Goal: Transaction & Acquisition: Purchase product/service

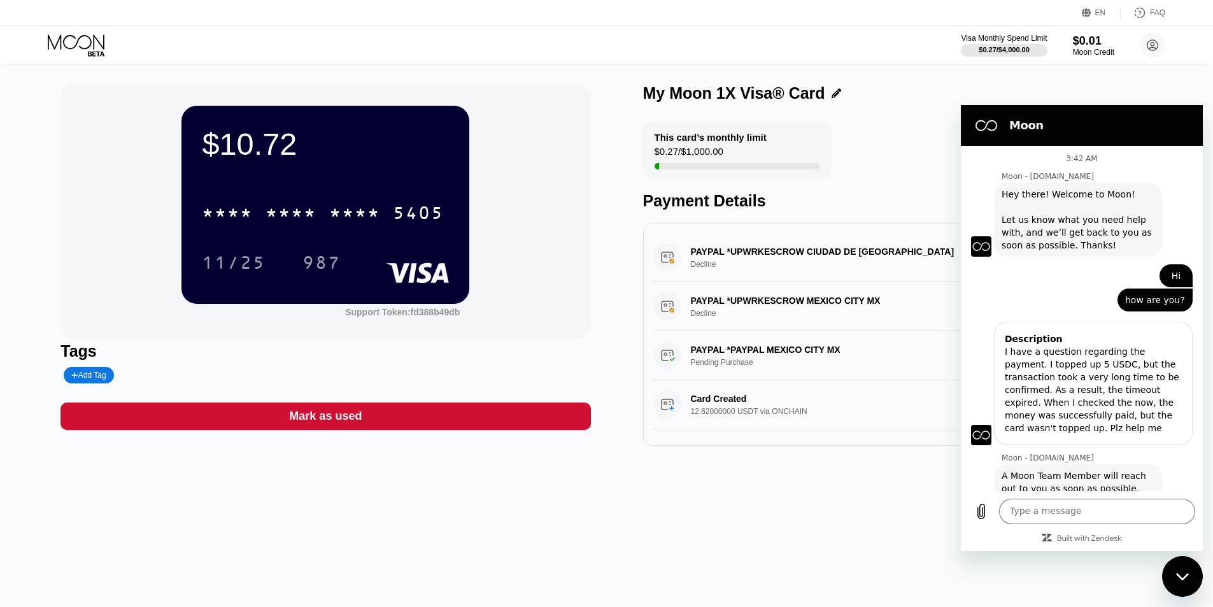
scroll to position [85, 0]
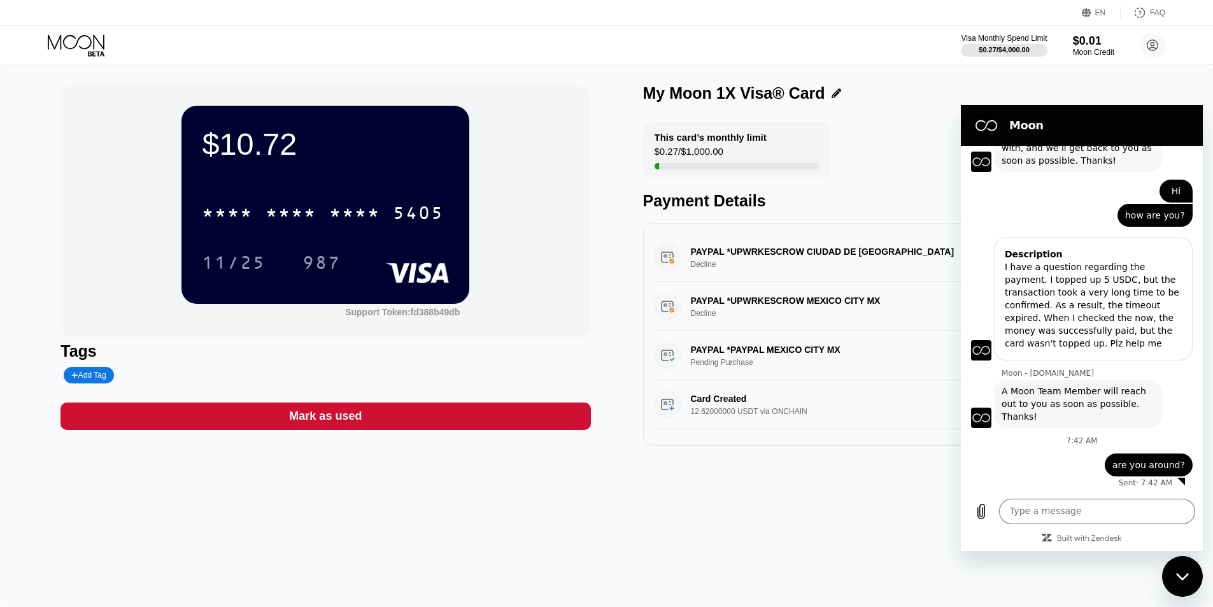
click at [587, 547] on div "$10.72 * * * * * * * * * * * * 5405 11/25 987 Support Token: fd388b49db Tags Ad…" at bounding box center [606, 336] width 1213 height 542
click at [545, 181] on div "$10.72 * * * * * * * * * * * * 5405 11/25 987 Support Token: fd388b49db" at bounding box center [325, 211] width 530 height 255
click at [1185, 580] on icon "Close messaging window" at bounding box center [1182, 576] width 13 height 8
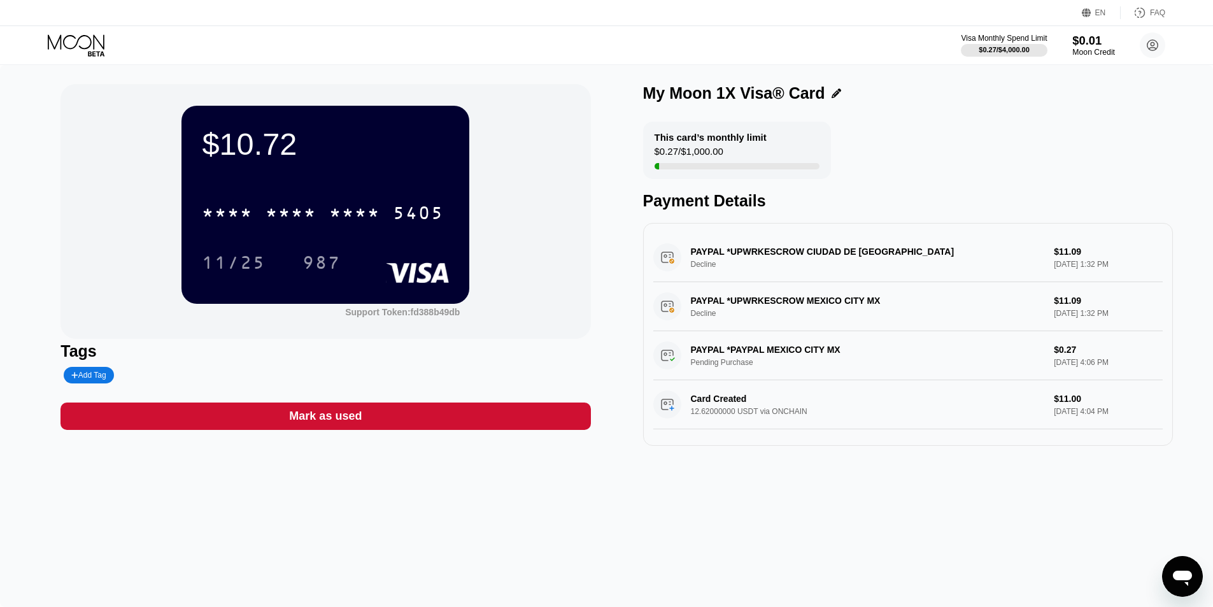
click at [1094, 46] on div "$0.01" at bounding box center [1093, 40] width 43 height 13
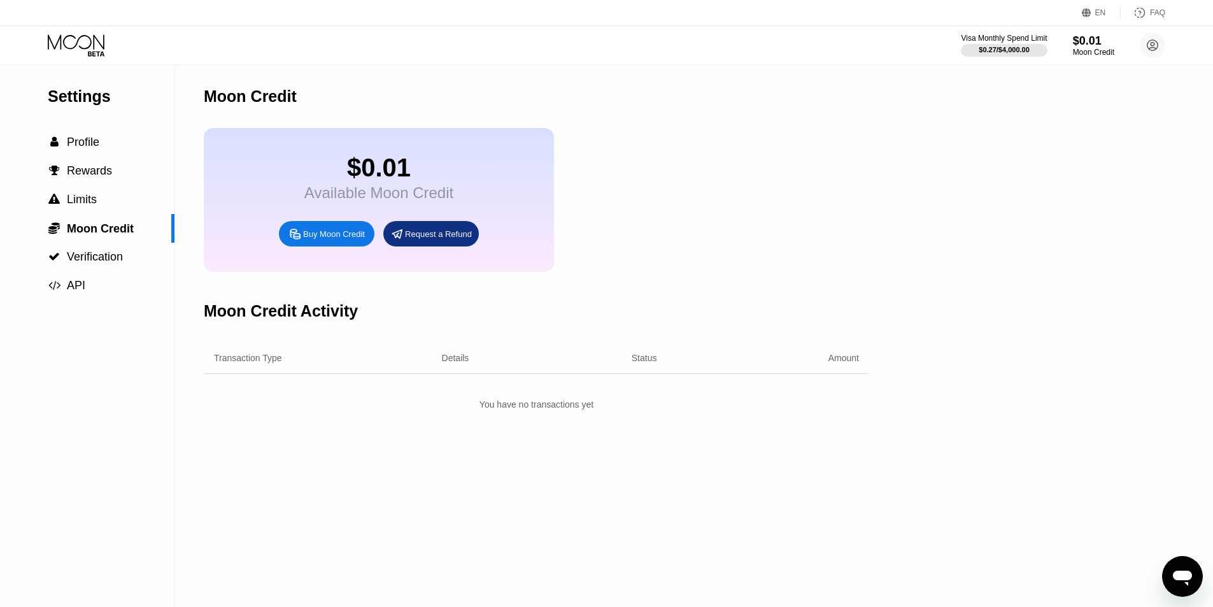
drag, startPoint x: 721, startPoint y: 289, endPoint x: 598, endPoint y: 255, distance: 127.6
click at [721, 290] on div "Moon Credit $0.01 Available Moon Credit Buy Moon Credit Request a Refund Moon C…" at bounding box center [536, 336] width 665 height 542
click at [96, 43] on icon at bounding box center [77, 45] width 59 height 22
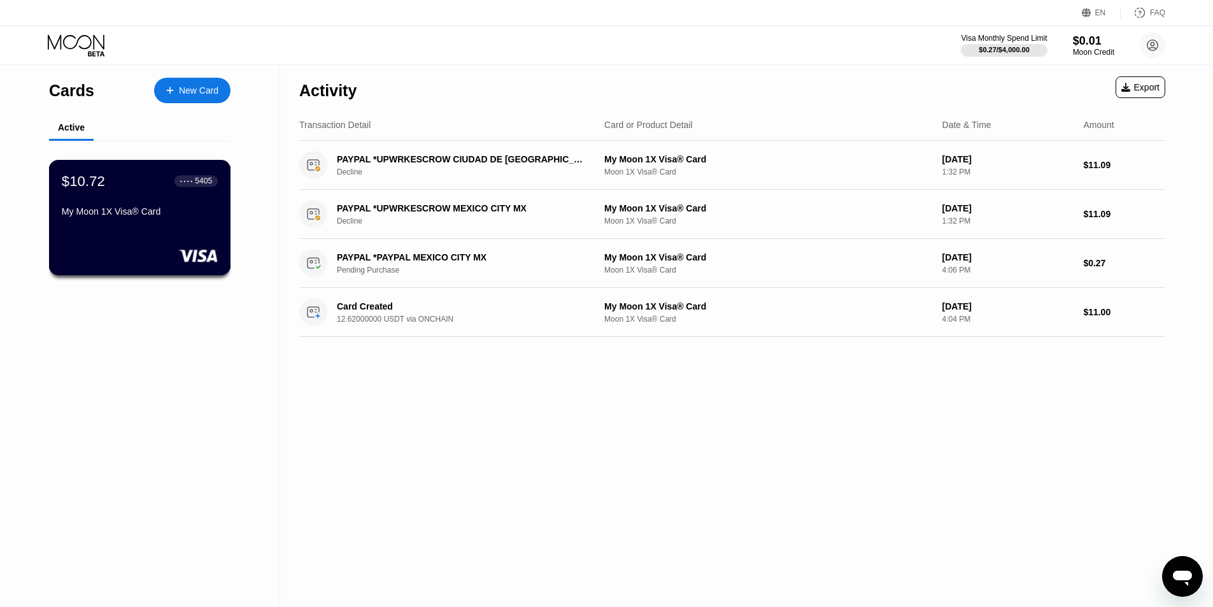
click at [157, 180] on div "$10.72 ● ● ● ● 5405" at bounding box center [140, 180] width 156 height 17
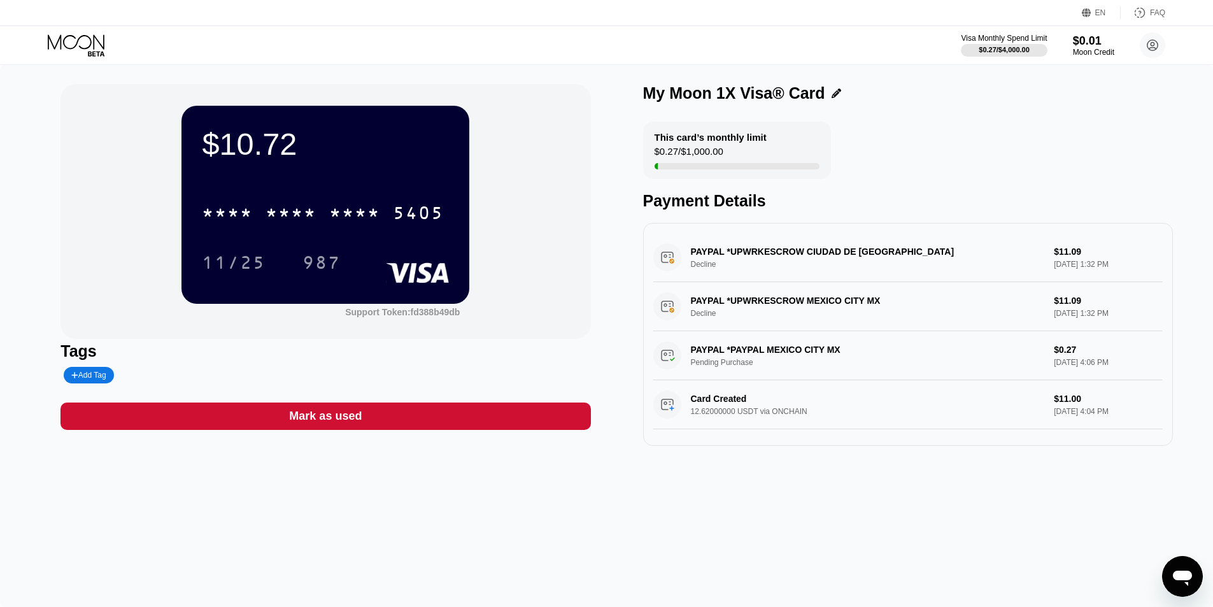
click at [724, 143] on div "This card’s monthly limit" at bounding box center [710, 137] width 112 height 11
click at [776, 95] on div "My Moon 1X Visa® Card" at bounding box center [734, 93] width 182 height 18
click at [988, 95] on div "My Moon 1X Visa® Card" at bounding box center [908, 93] width 530 height 18
click at [1009, 39] on div "Visa Monthly Spend Limit" at bounding box center [1004, 38] width 88 height 9
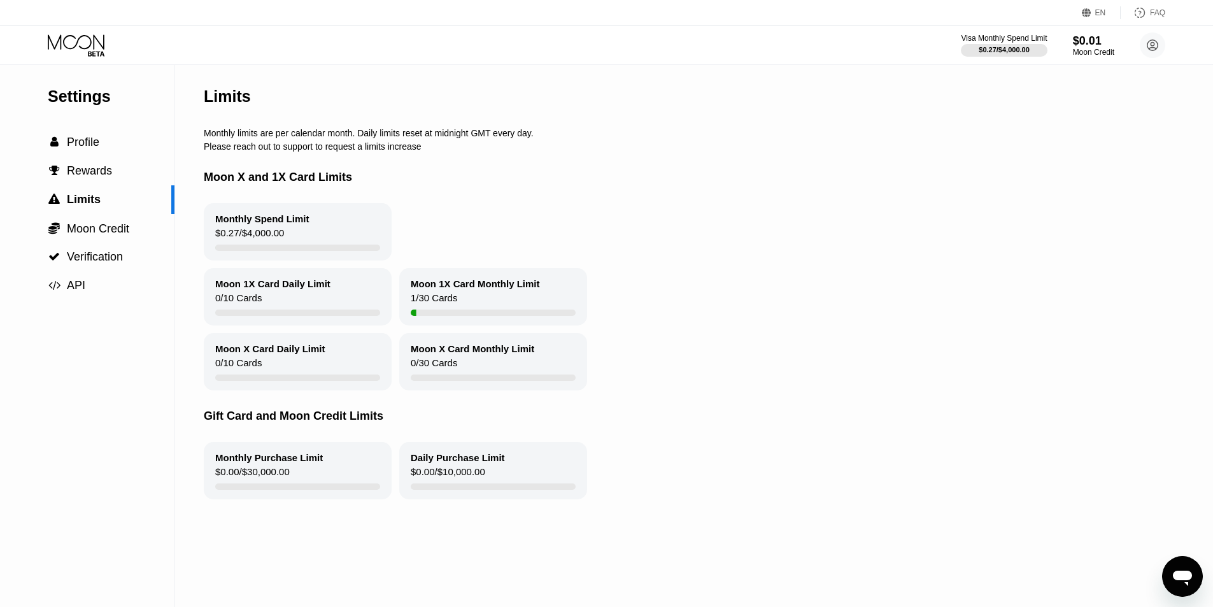
click at [311, 237] on div "Monthly Spend Limit $0.27 / $4,000.00" at bounding box center [298, 231] width 188 height 57
click at [101, 235] on span "Moon Credit" at bounding box center [98, 228] width 62 height 13
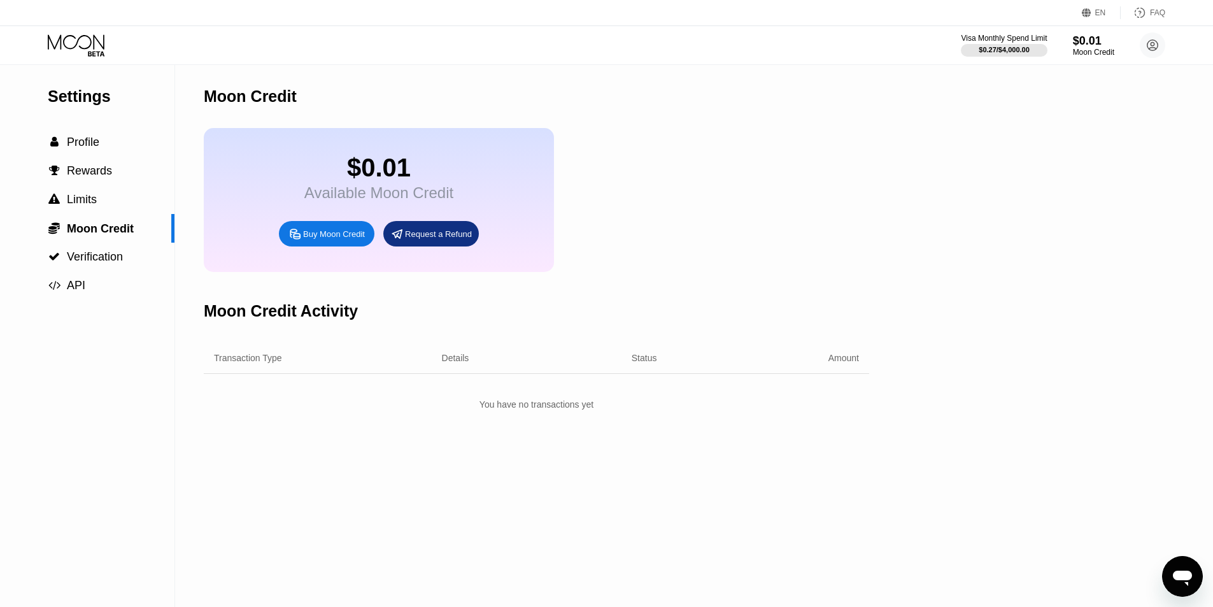
click at [323, 239] on div "Buy Moon Credit" at bounding box center [334, 234] width 62 height 11
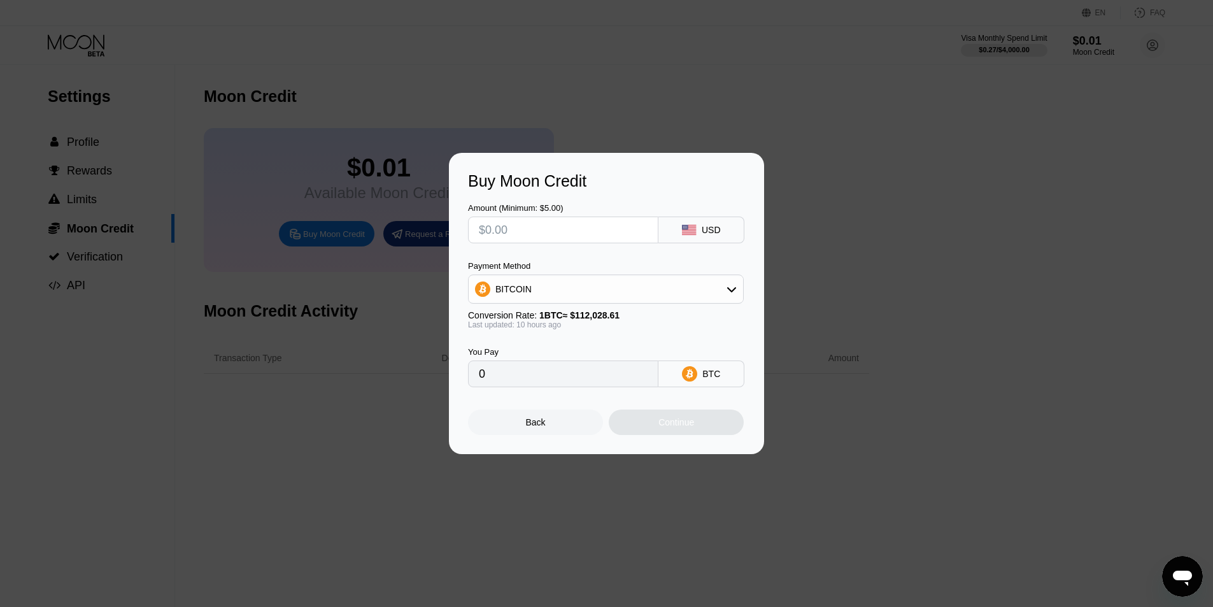
click at [695, 278] on div "BITCOIN" at bounding box center [605, 288] width 274 height 25
click at [649, 354] on div "USDT on TRON" at bounding box center [613, 352] width 240 height 10
type input "0.00"
click at [559, 224] on input "text" at bounding box center [563, 229] width 169 height 25
type input "$9"
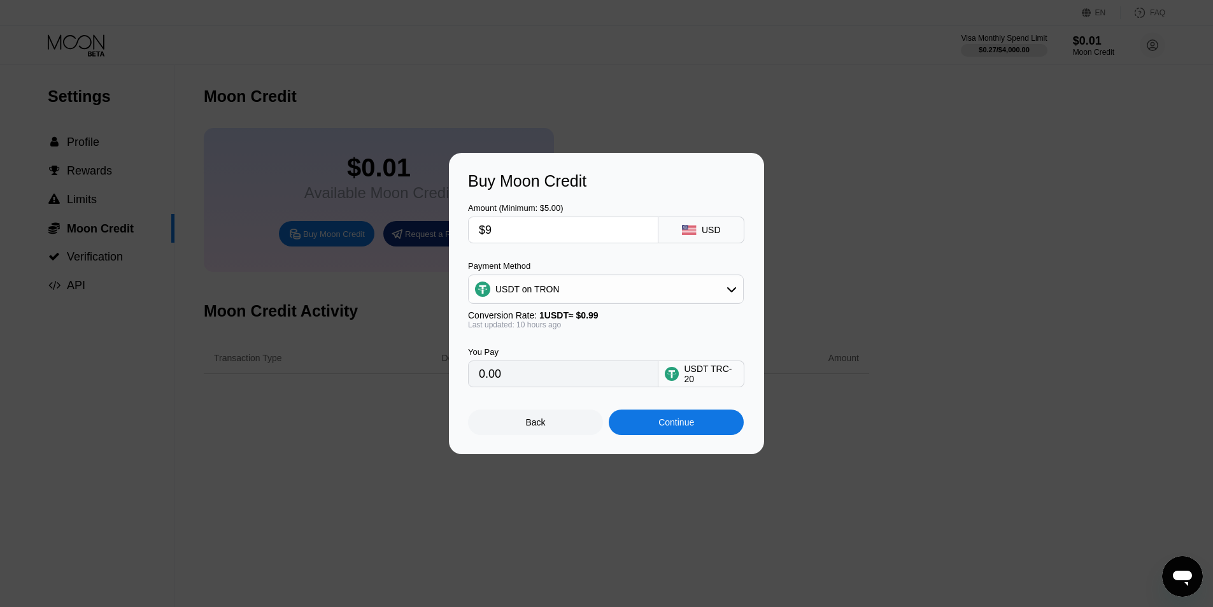
type input "9.09"
type input "$9"
click at [459, 396] on div "Buy Moon Credit Amount (Minimum: $5.00) $9 USD Payment Method USDT on TRON Conv…" at bounding box center [606, 303] width 315 height 301
click at [528, 237] on input "$9" at bounding box center [563, 229] width 169 height 25
type input "0.00"
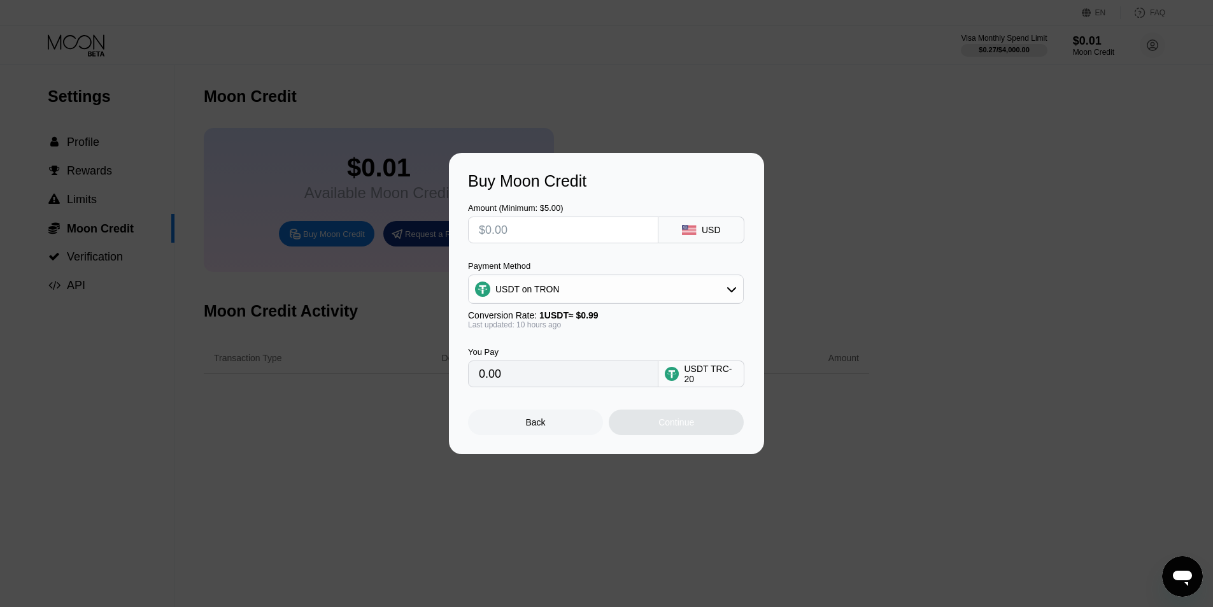
type input "$8"
type input "8.08"
click at [449, 395] on div "Buy Moon Credit Amount (Minimum: $5.00) $8 USD Payment Method USDT on TRON Conv…" at bounding box center [606, 303] width 315 height 301
click at [454, 395] on div "Buy Moon Credit Amount (Minimum: $5.00) $8 USD Payment Method USDT on TRON Conv…" at bounding box center [606, 303] width 315 height 301
click at [526, 237] on input "$8" at bounding box center [563, 229] width 169 height 25
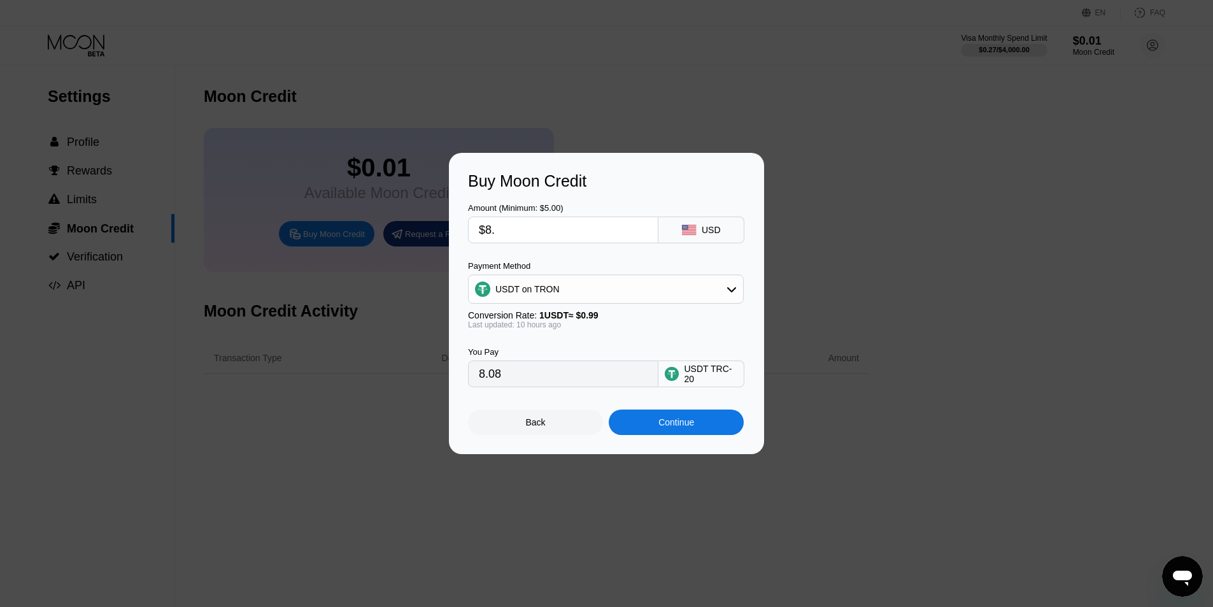
type input "$8.9"
type input "8.99"
click at [467, 404] on div "Buy Moon Credit Amount (Minimum: $5.00) $8.9 USD Payment Method USDT on TRON Co…" at bounding box center [606, 303] width 315 height 301
click at [526, 225] on input "$8.9" at bounding box center [563, 229] width 169 height 25
type input "$8."
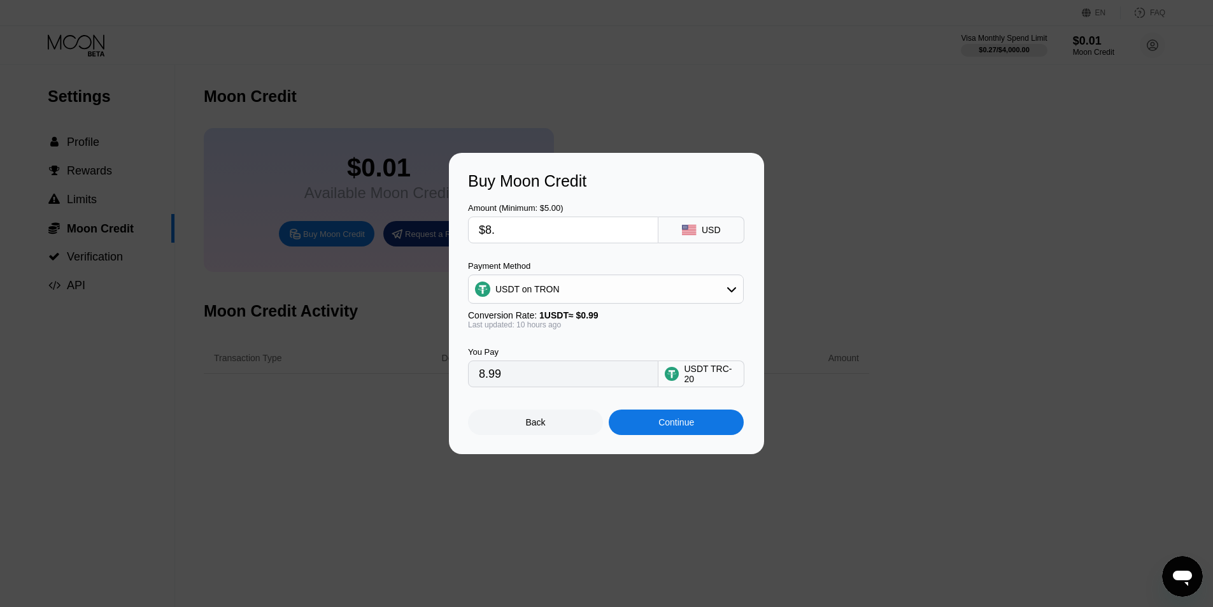
type input "8.08"
type input "$8"
type input "0.00"
type input "$9"
type input "9.09"
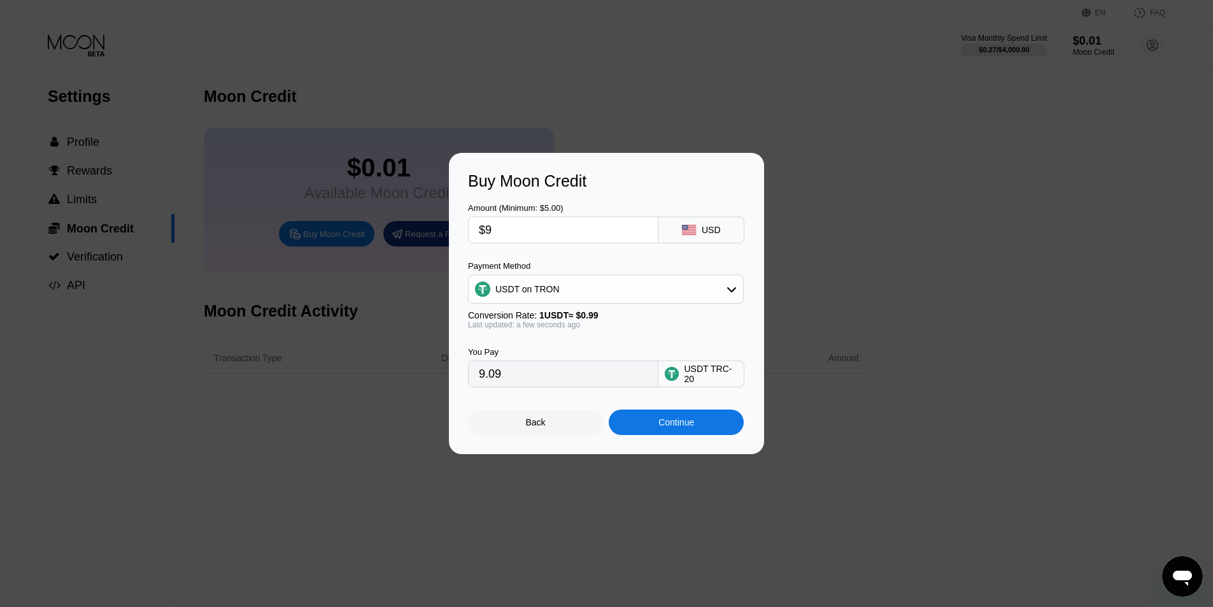
type input "$9"
click at [461, 416] on div "Buy Moon Credit Amount (Minimum: $5.00) $9 USD Payment Method USDT on TRON Conv…" at bounding box center [606, 303] width 315 height 301
click at [657, 421] on div "Continue" at bounding box center [675, 421] width 135 height 25
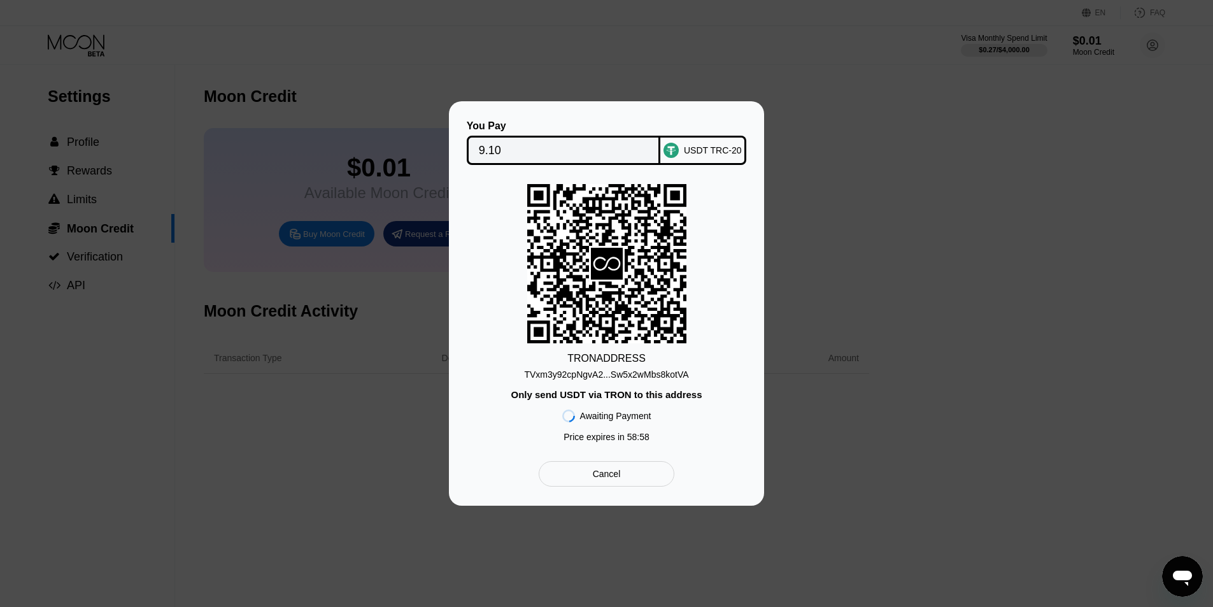
click at [658, 374] on div "TVxm3y92cpNgvA2...Sw5x2wMbs8kotVA" at bounding box center [606, 374] width 164 height 10
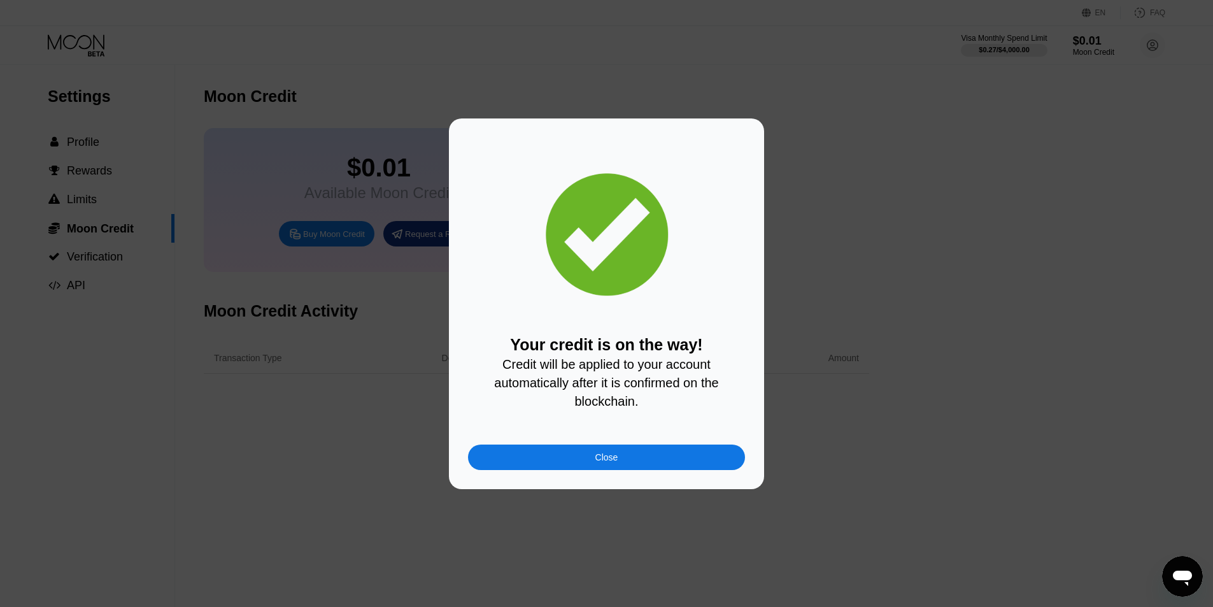
drag, startPoint x: 561, startPoint y: 469, endPoint x: 544, endPoint y: 478, distance: 18.8
click at [561, 468] on div "Close" at bounding box center [606, 456] width 277 height 25
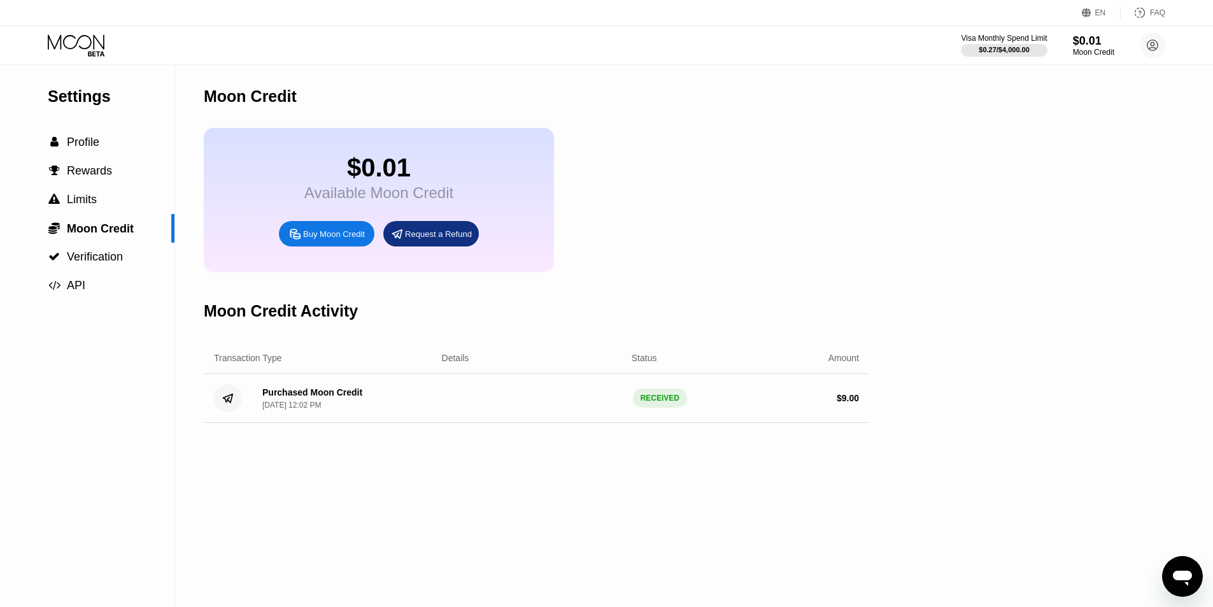
click at [89, 45] on icon at bounding box center [77, 45] width 59 height 22
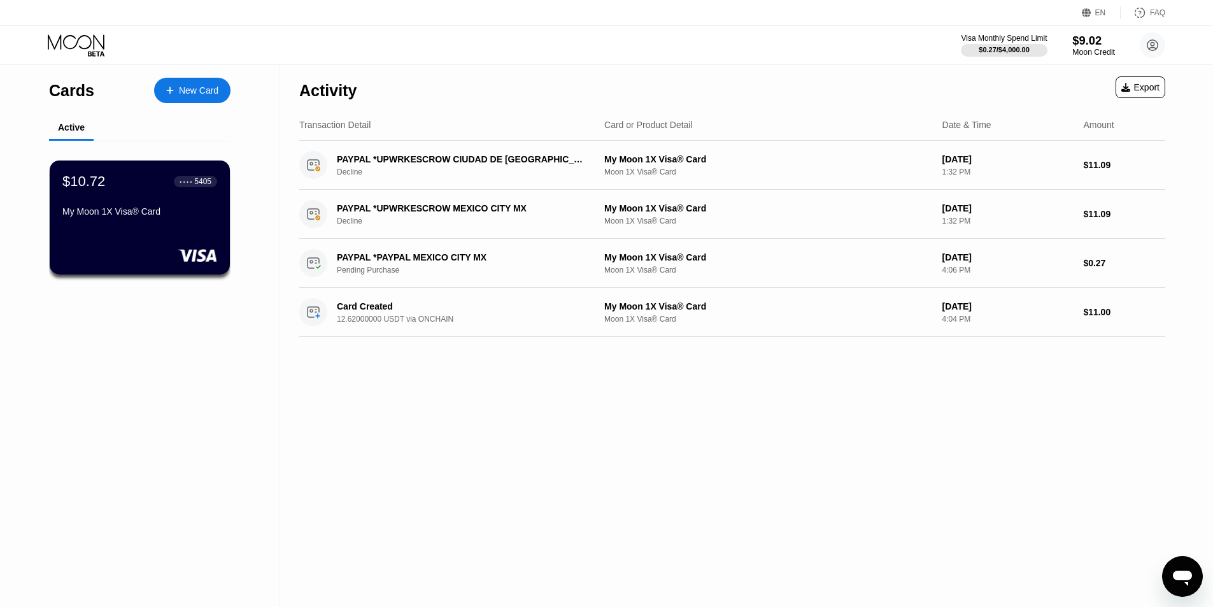
click at [1098, 38] on div "$9.02" at bounding box center [1093, 40] width 43 height 13
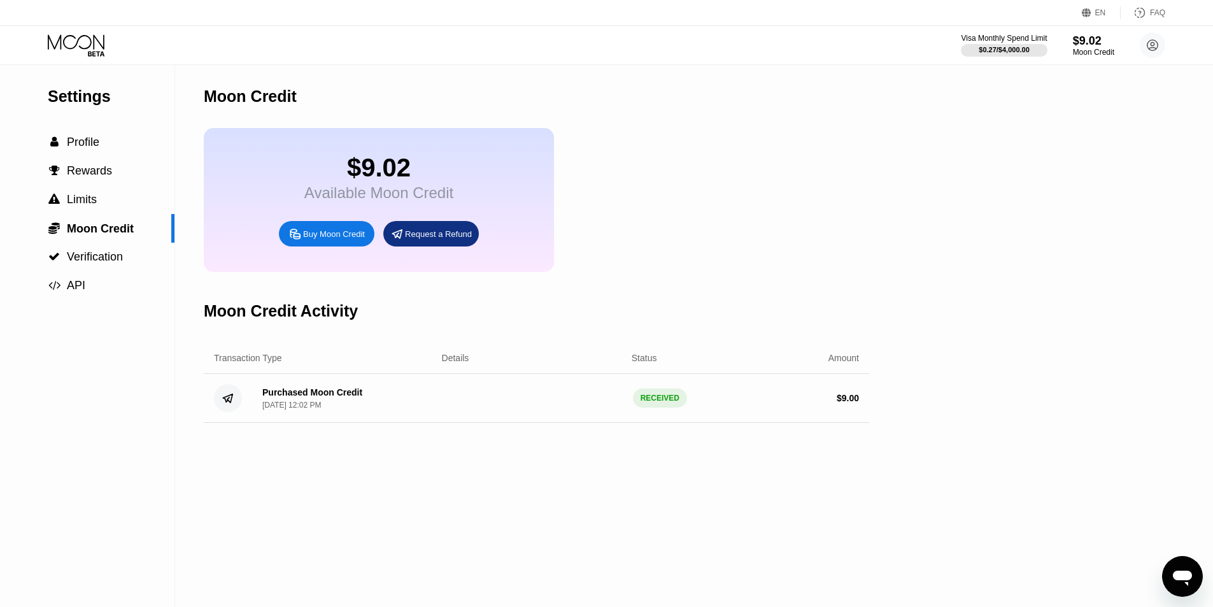
click at [381, 174] on div "$9.02" at bounding box center [378, 167] width 149 height 29
click at [449, 173] on div "$9.02" at bounding box center [378, 167] width 149 height 29
click at [448, 182] on div "$9.02" at bounding box center [378, 167] width 149 height 29
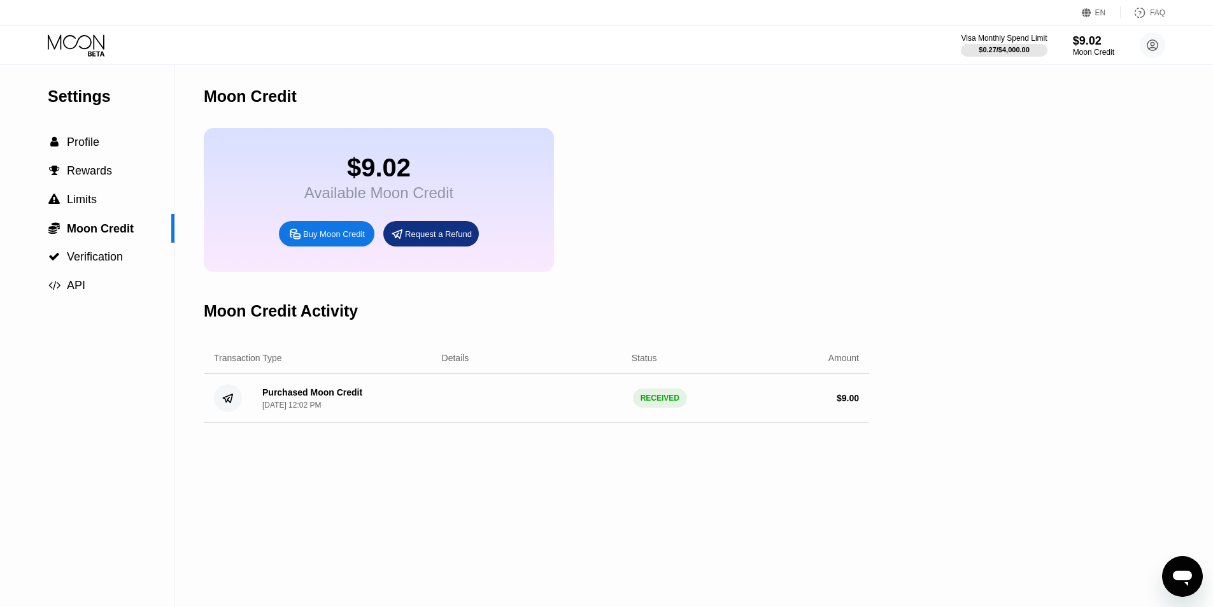
click at [853, 403] on div "$ 9.00" at bounding box center [847, 398] width 22 height 10
click at [88, 47] on icon at bounding box center [76, 41] width 57 height 15
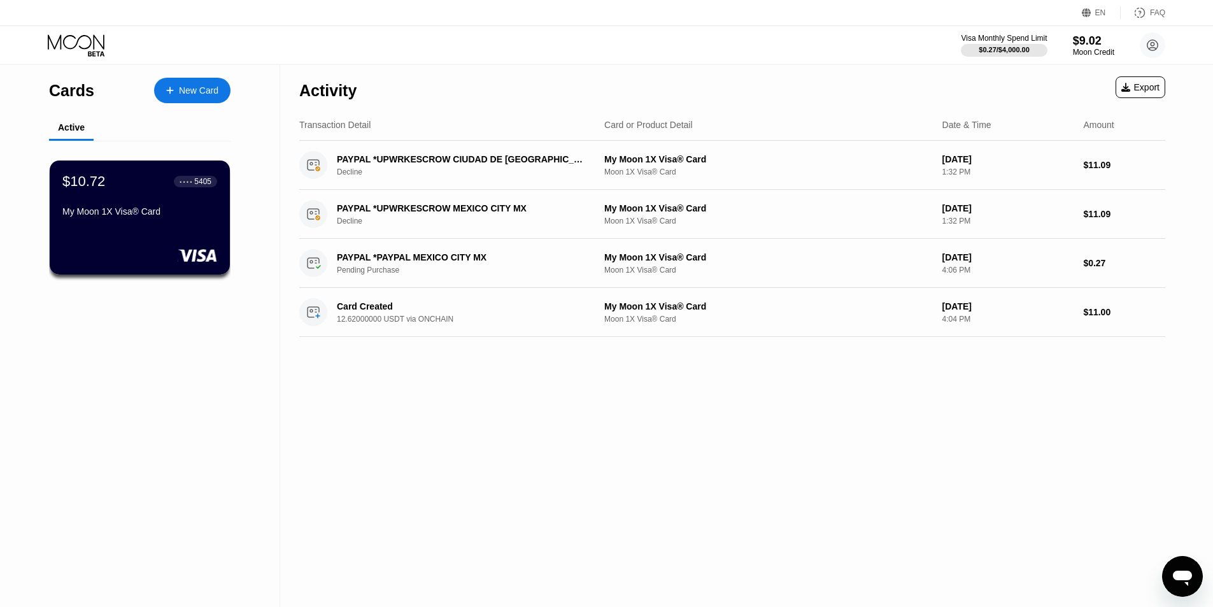
click at [344, 438] on div "Activity Export Transaction Detail Card or Product Detail Date & Time Amount PA…" at bounding box center [732, 336] width 904 height 542
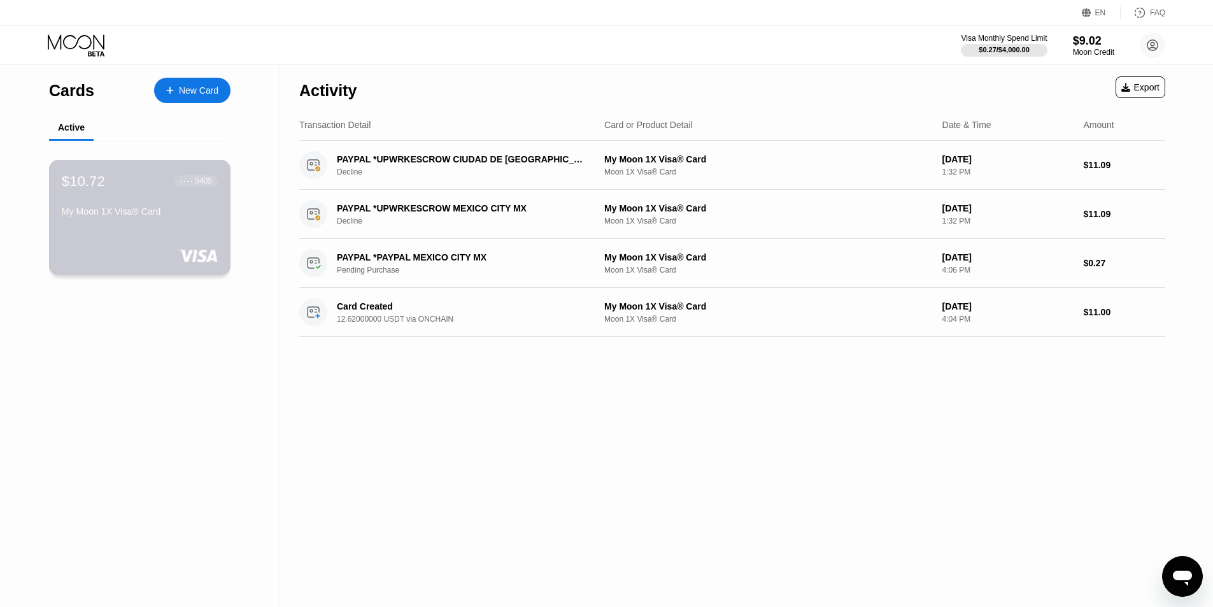
click at [172, 199] on div "$10.72 ● ● ● ● 5405 My Moon 1X Visa® Card" at bounding box center [140, 196] width 156 height 49
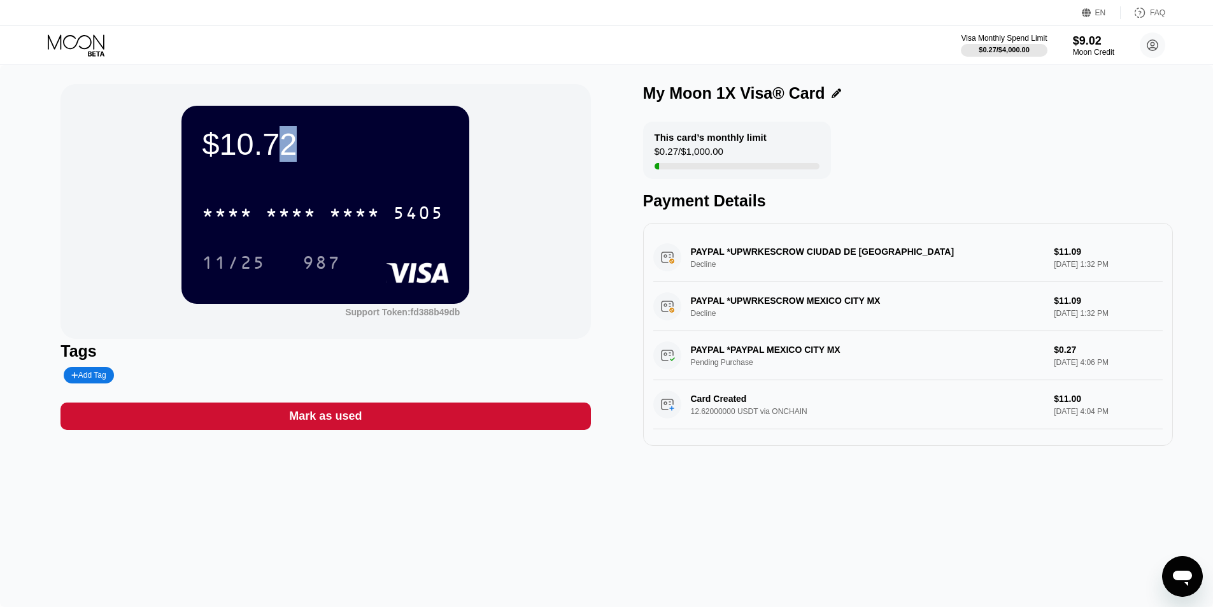
click at [284, 144] on div "$10.72" at bounding box center [325, 144] width 247 height 36
click at [272, 146] on div "$10.72" at bounding box center [325, 144] width 247 height 36
click at [837, 153] on div "This card’s monthly limit $0.27 / $1,000.00 Payment Details" at bounding box center [908, 166] width 530 height 88
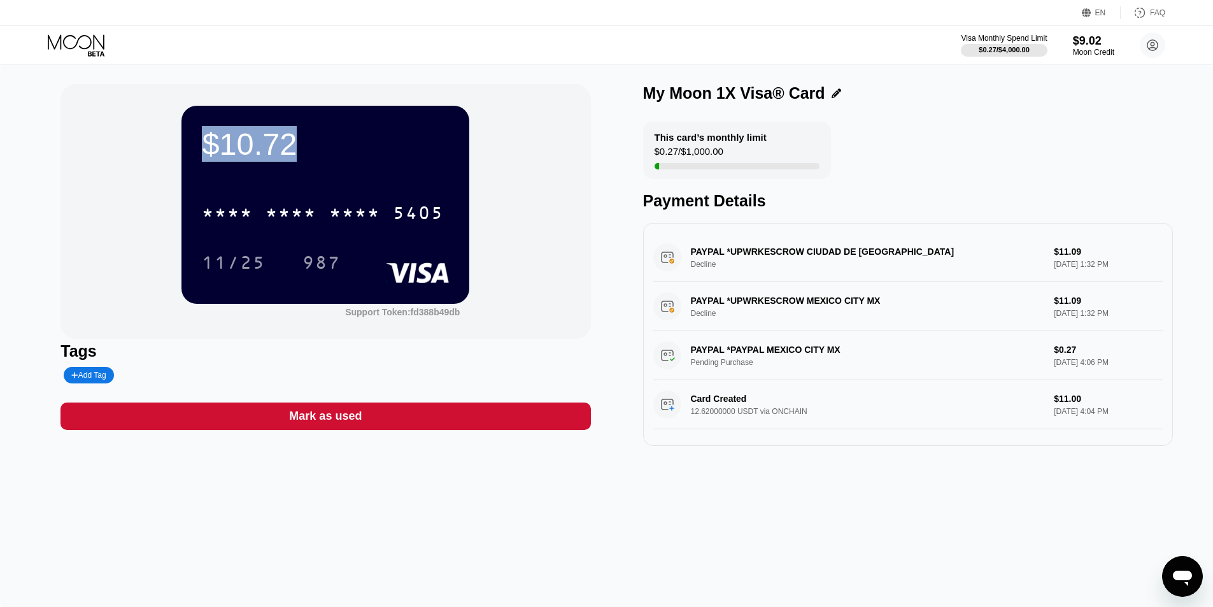
click at [1077, 266] on div "PAYPAL *UPWRKESCROW CIUDAD DE MEXMX Decline $11.09 [DATE] 1:32 PM" at bounding box center [907, 257] width 509 height 49
click at [1083, 43] on div "$9.02" at bounding box center [1093, 40] width 43 height 13
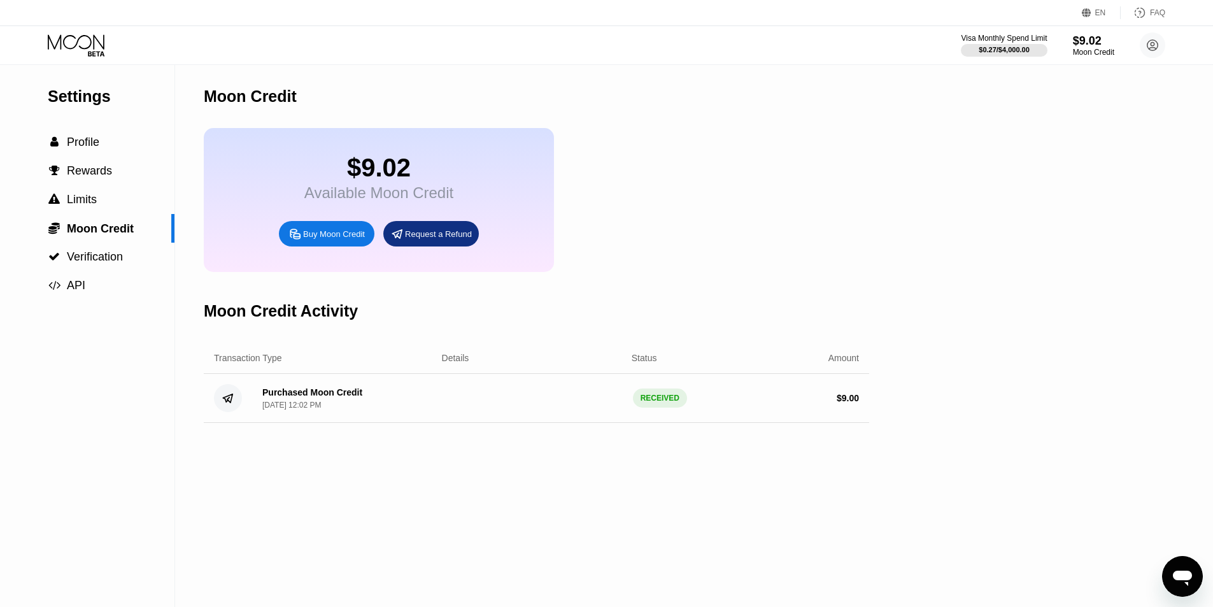
click at [681, 403] on div "$ 9.00" at bounding box center [769, 398] width 180 height 10
click at [865, 420] on div "Purchased Moon Credit [DATE] 12:02 PM RECEIVED $ 9.00" at bounding box center [536, 398] width 665 height 49
click at [301, 409] on div "[DATE] 12:02 PM" at bounding box center [291, 404] width 59 height 9
click at [85, 55] on icon at bounding box center [77, 45] width 59 height 22
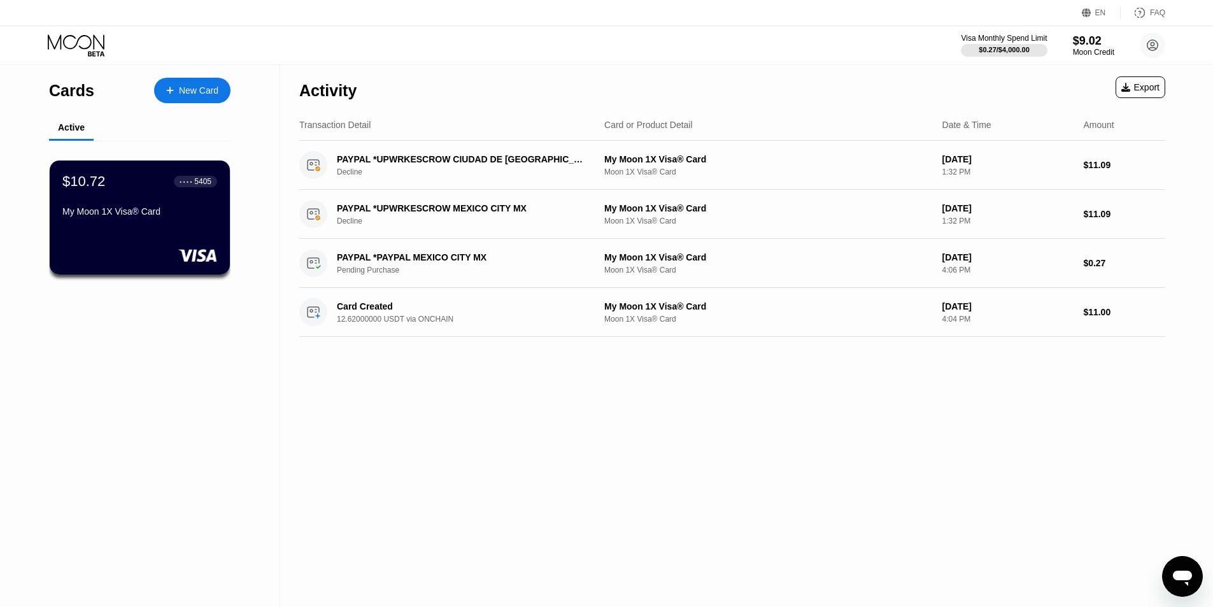
click at [365, 511] on div "Activity Export Transaction Detail Card or Product Detail Date & Time Amount PA…" at bounding box center [732, 336] width 904 height 542
click at [99, 195] on div "$10.72 ● ● ● ● 5405 My Moon 1X Visa® Card" at bounding box center [140, 196] width 156 height 49
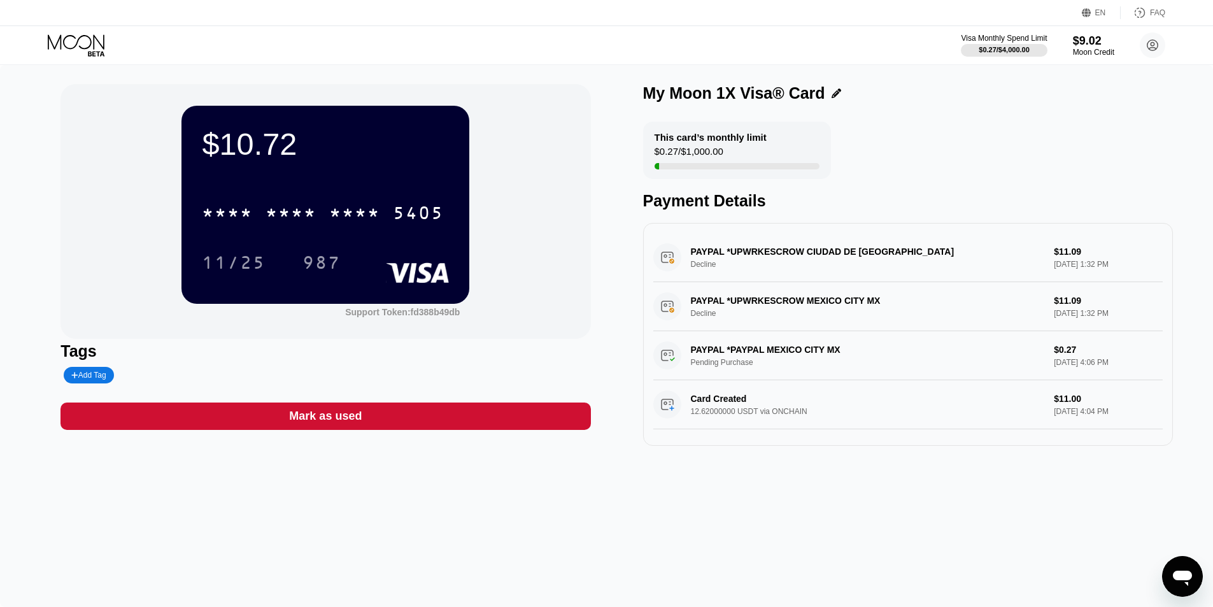
click at [83, 300] on div "$10.72 * * * * * * * * * * * * 5405 11/25 987 Support Token: fd388b49db" at bounding box center [325, 211] width 530 height 255
click at [521, 185] on div "$10.72 * * * * * * * * * * * * 5405 11/25 987 Support Token: fd388b49db" at bounding box center [325, 211] width 530 height 255
click at [1091, 38] on div "$9.02" at bounding box center [1093, 40] width 43 height 13
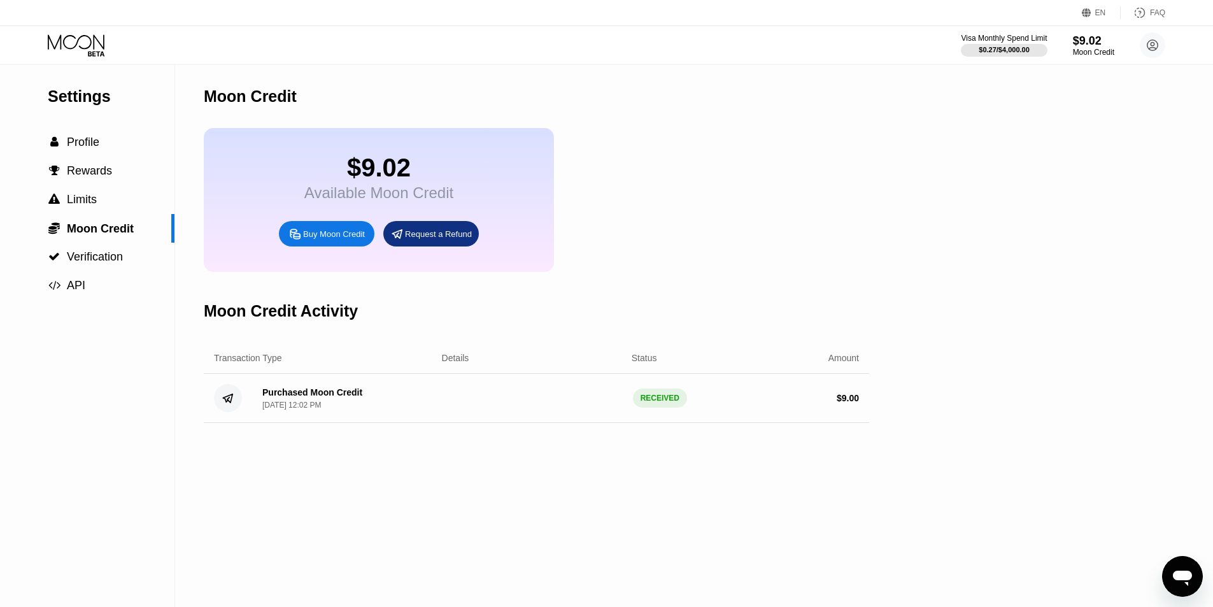
click at [81, 38] on icon at bounding box center [77, 45] width 59 height 22
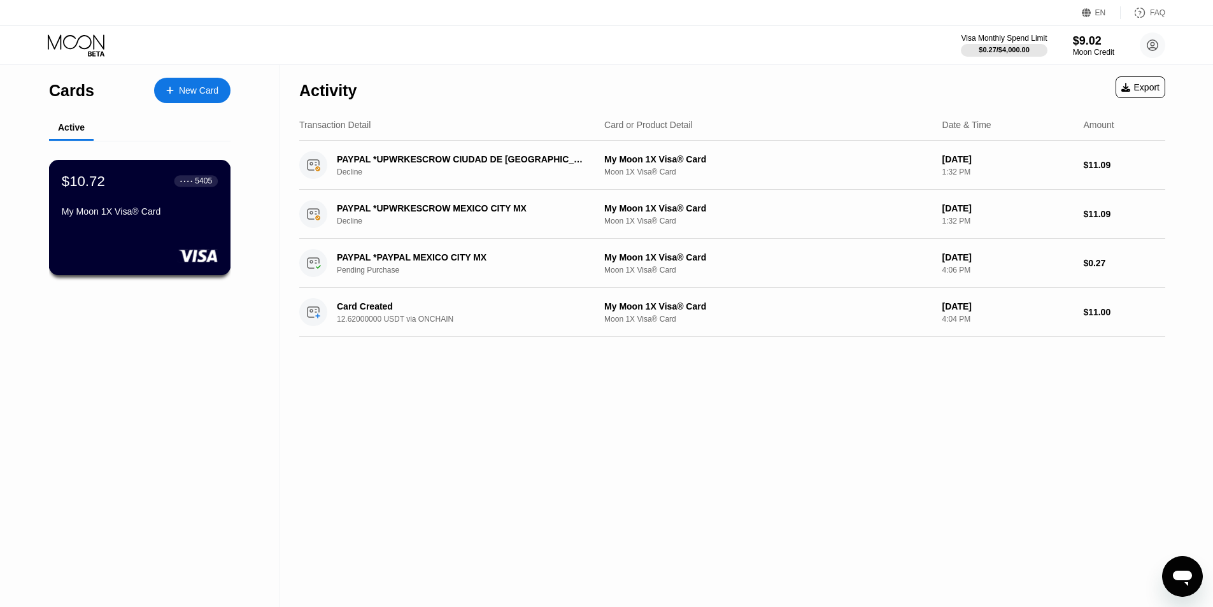
click at [209, 236] on div "$10.72 ● ● ● ● 5405 My Moon 1X Visa® Card" at bounding box center [140, 217] width 182 height 115
